Goal: Browse casually: Explore the website without a specific task or goal

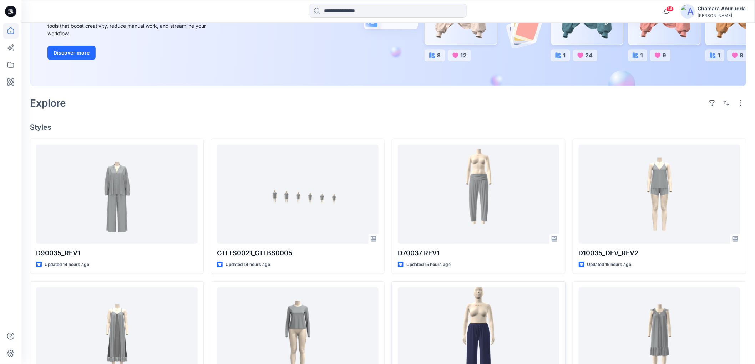
scroll to position [198, 0]
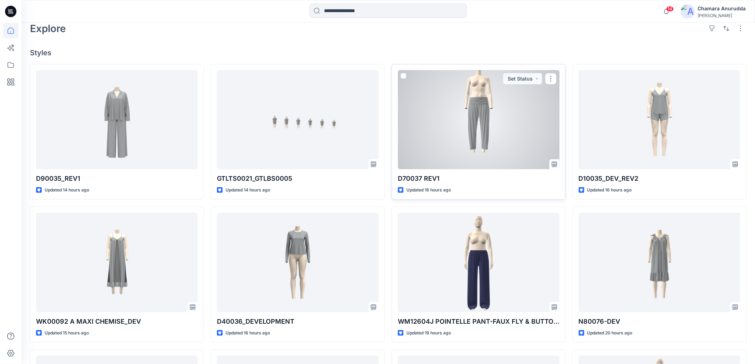
click at [482, 131] on div at bounding box center [479, 119] width 162 height 99
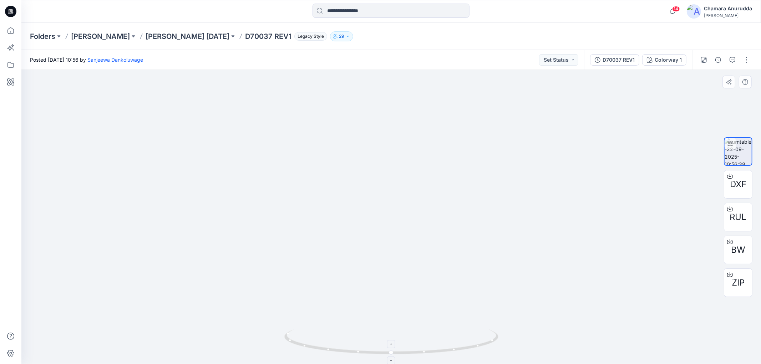
drag, startPoint x: 504, startPoint y: 332, endPoint x: 372, endPoint y: 350, distance: 133.6
click at [372, 350] on div at bounding box center [390, 217] width 739 height 294
drag, startPoint x: 453, startPoint y: 351, endPoint x: 364, endPoint y: 350, distance: 89.6
click at [364, 350] on icon at bounding box center [392, 343] width 216 height 27
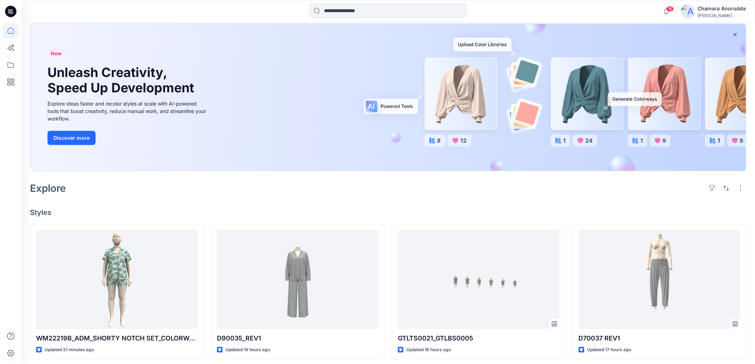
scroll to position [119, 0]
